Goal: Transaction & Acquisition: Purchase product/service

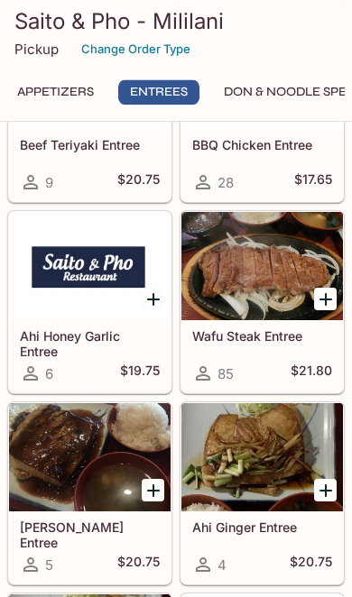
scroll to position [2506, 0]
click at [285, 320] on div at bounding box center [261, 266] width 161 height 108
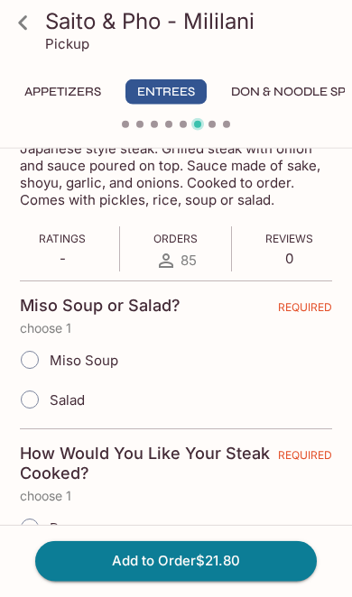
click at [30, 397] on input "Salad" at bounding box center [30, 399] width 38 height 38
radio input "true"
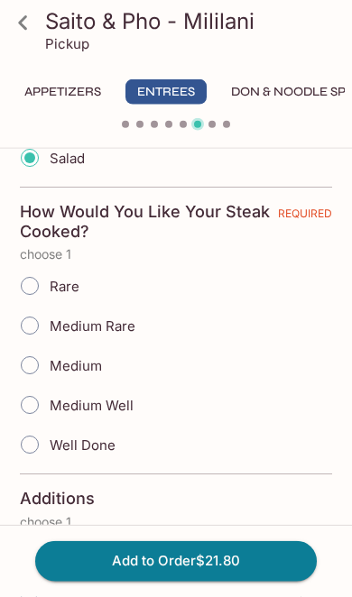
scroll to position [556, 0]
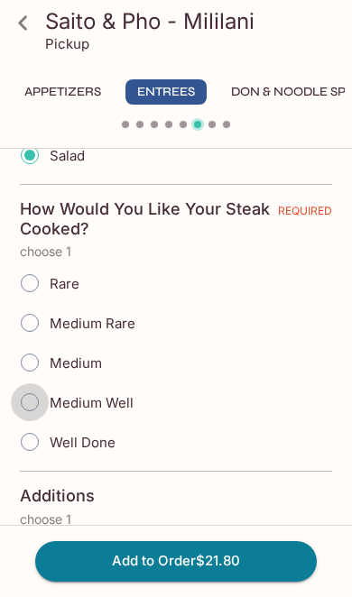
click at [19, 408] on input "Medium Well" at bounding box center [30, 402] width 38 height 38
radio input "true"
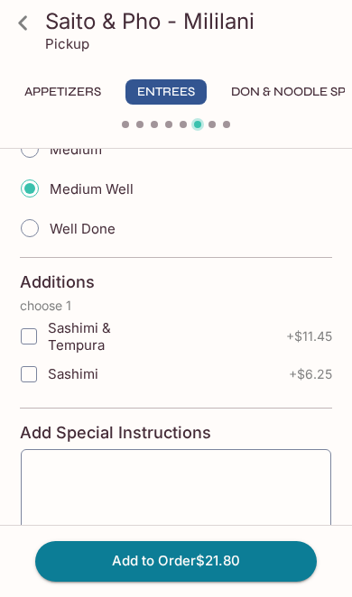
scroll to position [771, 0]
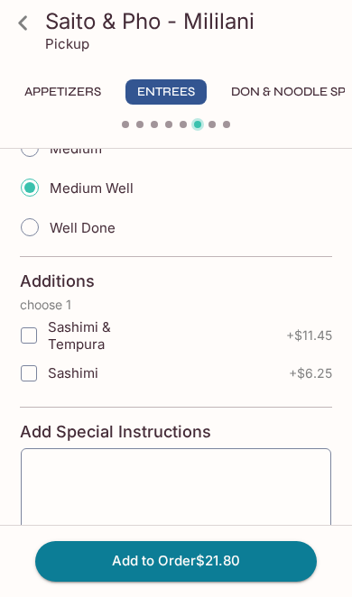
click at [25, 344] on input "Sashimi & Tempura" at bounding box center [29, 335] width 36 height 36
checkbox input "true"
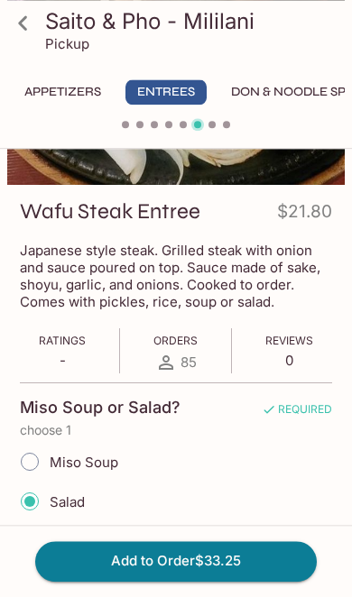
scroll to position [210, 0]
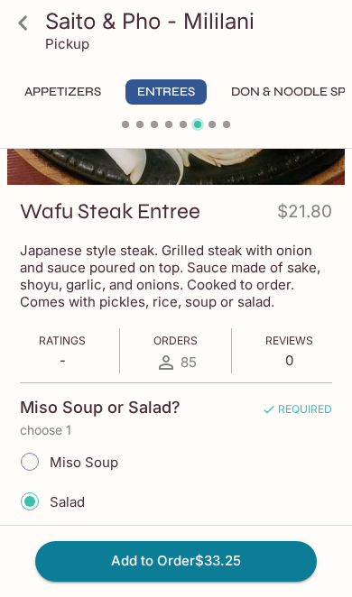
click at [24, 19] on icon at bounding box center [22, 22] width 9 height 14
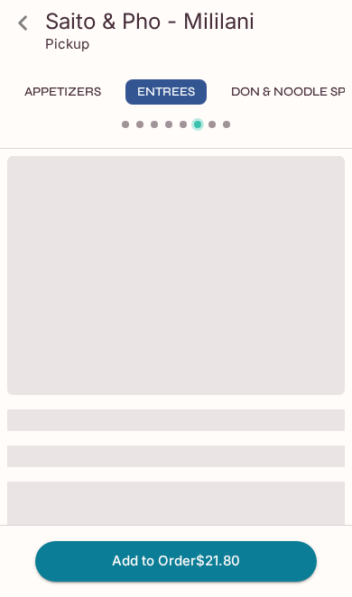
scroll to position [156, 0]
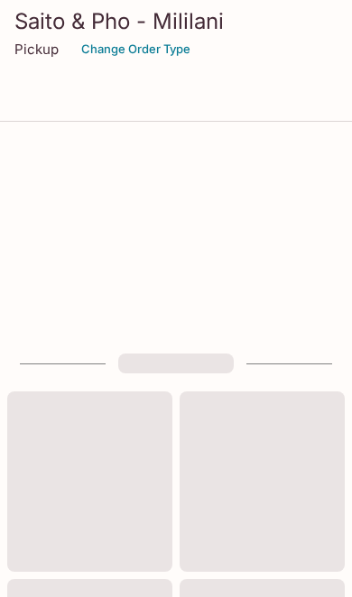
scroll to position [2239, 0]
